Goal: Task Accomplishment & Management: Use online tool/utility

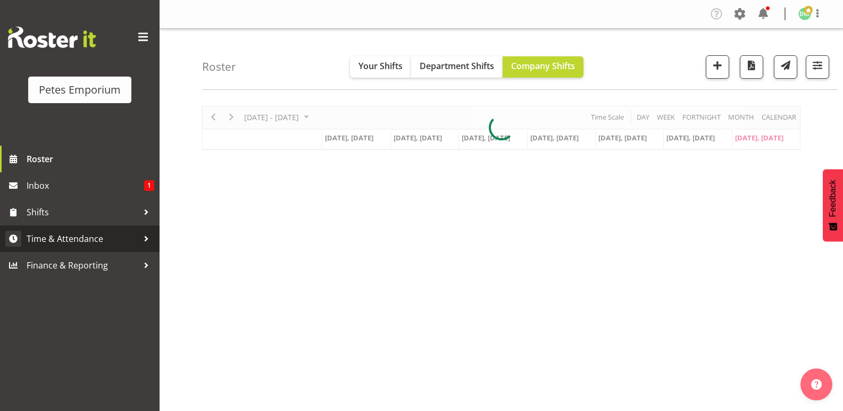
click at [94, 234] on span "Time & Attendance" at bounding box center [83, 239] width 112 height 16
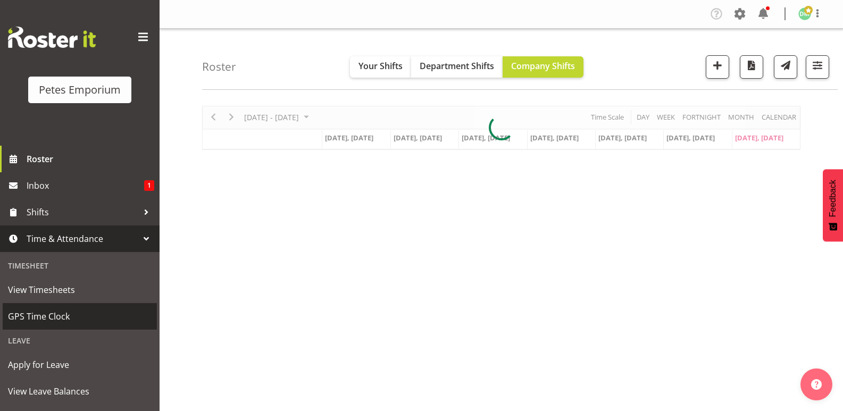
click at [61, 315] on span "GPS Time Clock" at bounding box center [80, 316] width 144 height 16
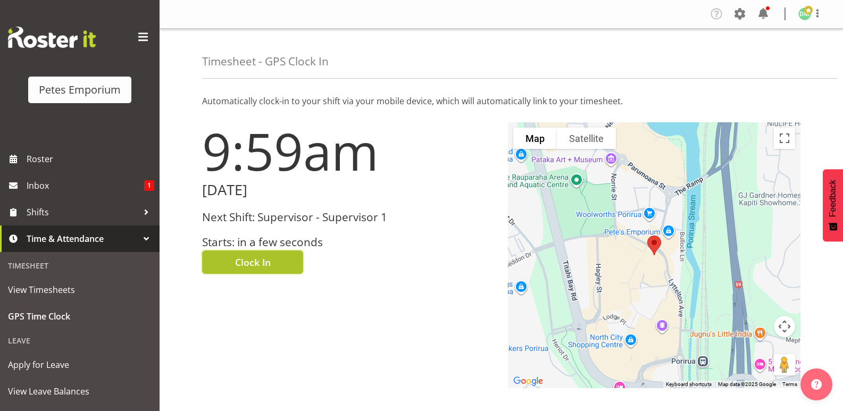
click at [268, 257] on span "Clock In" at bounding box center [253, 262] width 36 height 14
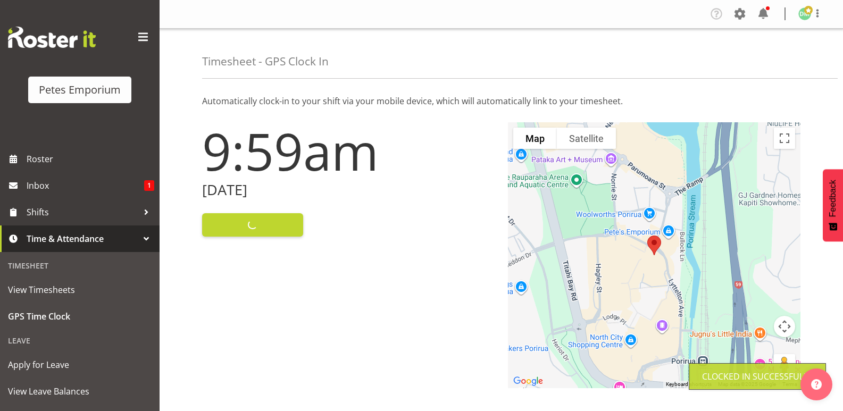
click at [810, 12] on span at bounding box center [808, 10] width 9 height 9
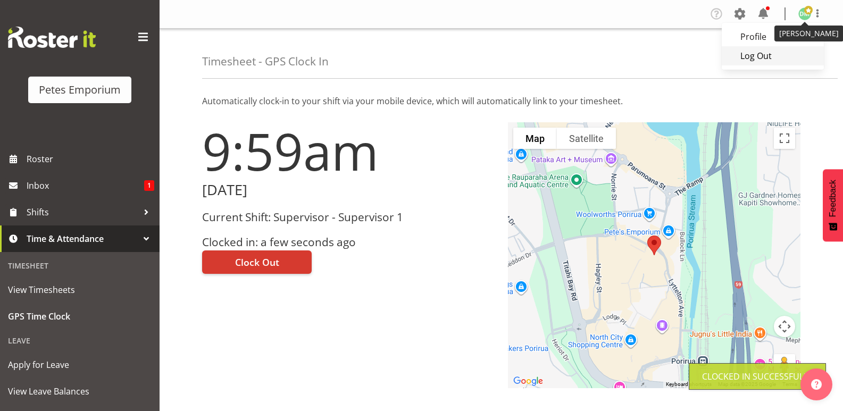
click at [757, 57] on link "Log Out" at bounding box center [773, 55] width 102 height 19
